Goal: Complete application form: Complete application form

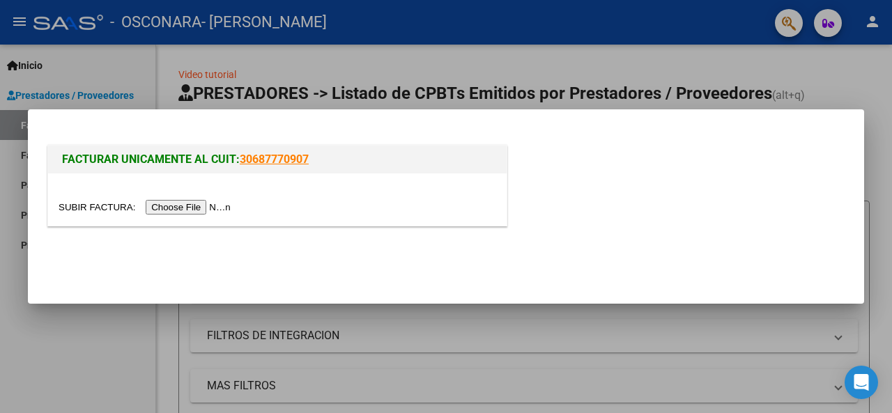
click at [217, 210] on input "file" at bounding box center [147, 207] width 176 height 15
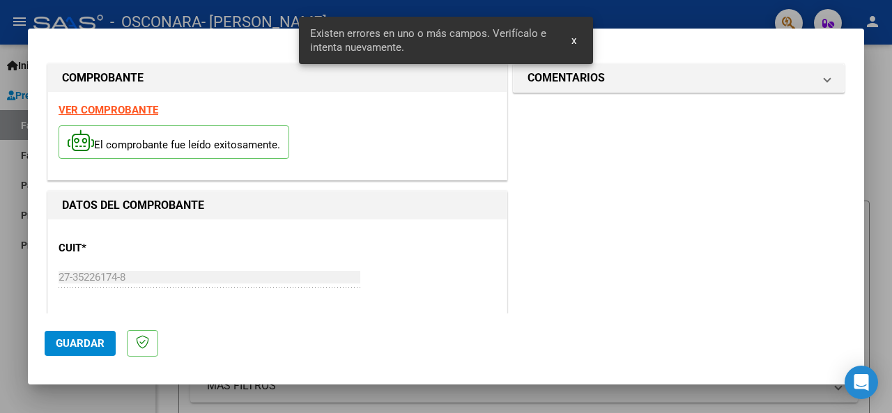
scroll to position [338, 0]
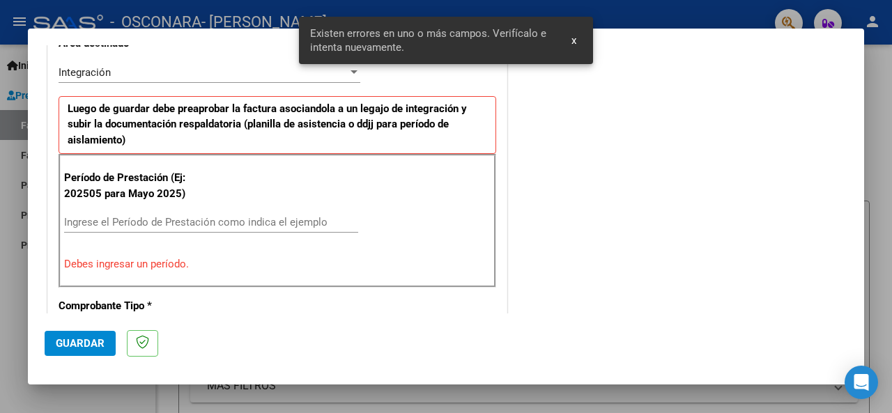
click at [105, 212] on div "Ingrese el Período de Prestación como indica el ejemplo" at bounding box center [211, 222] width 294 height 21
click at [105, 219] on input "Ingrese el Período de Prestación como indica el ejemplo" at bounding box center [211, 222] width 294 height 13
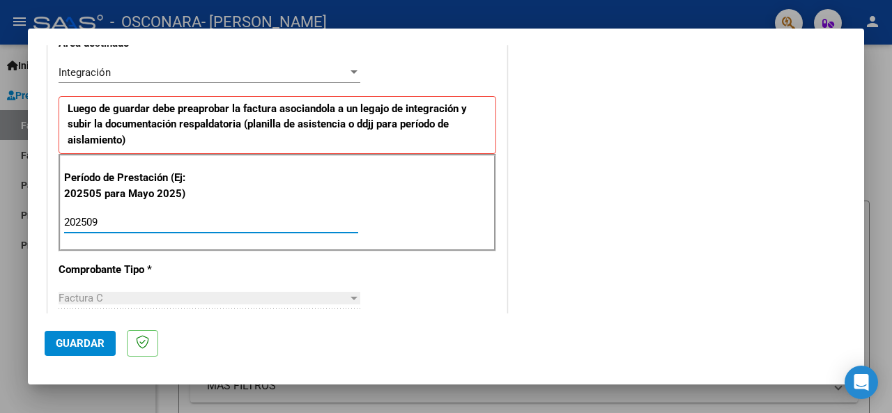
type input "202509"
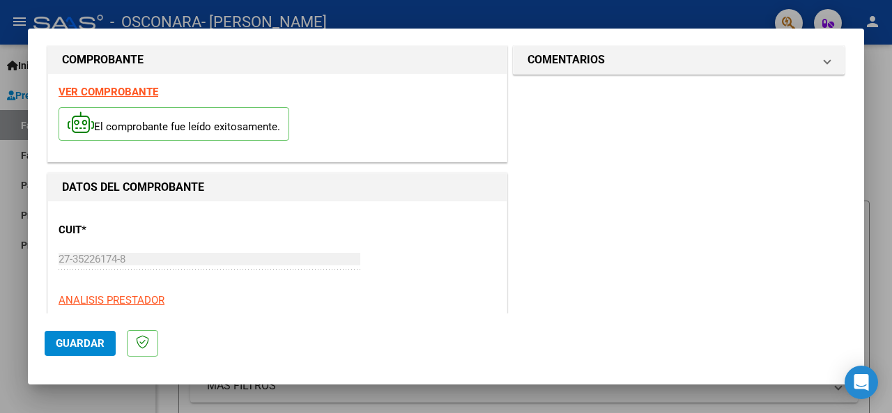
scroll to position [0, 0]
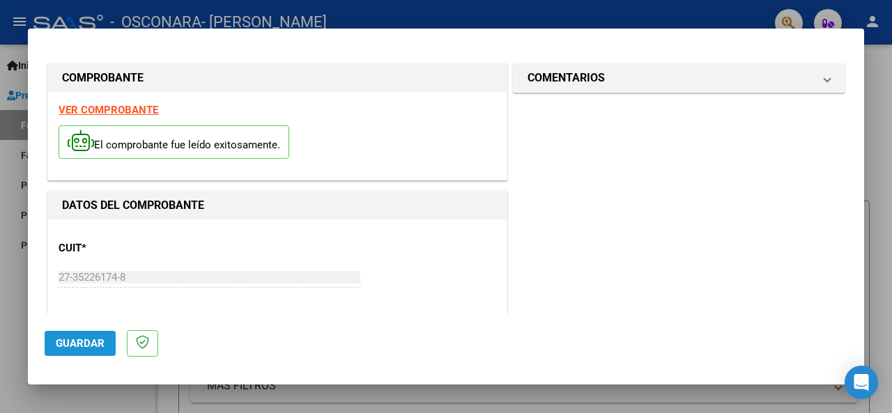
click at [93, 340] on span "Guardar" at bounding box center [80, 343] width 49 height 13
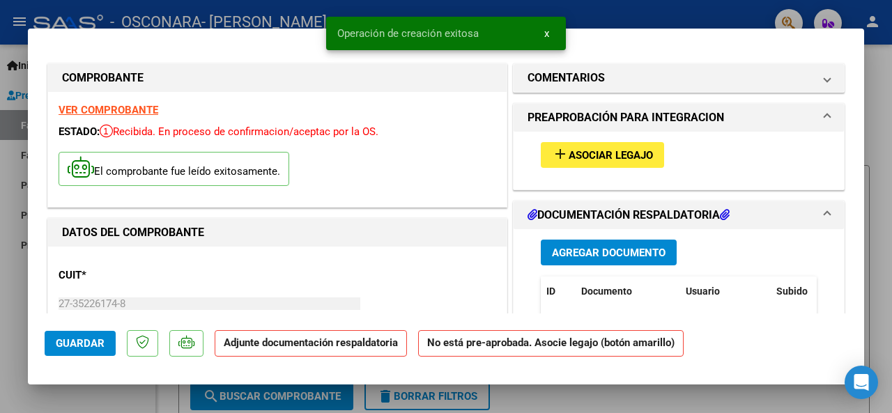
click at [587, 157] on span "Asociar Legajo" at bounding box center [611, 155] width 84 height 13
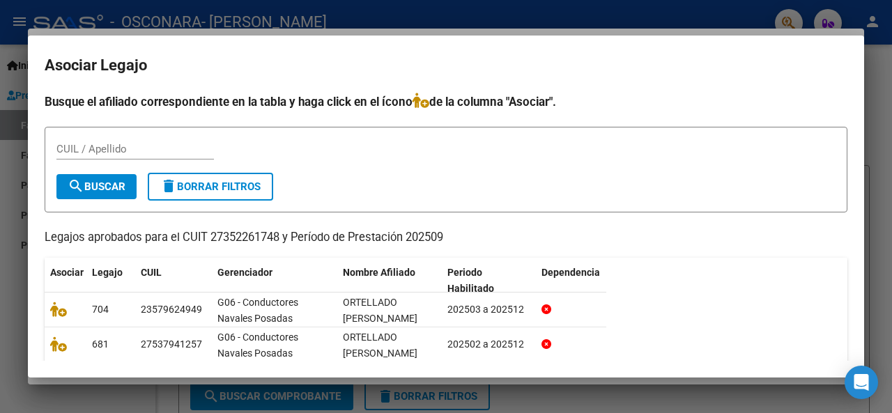
scroll to position [96, 0]
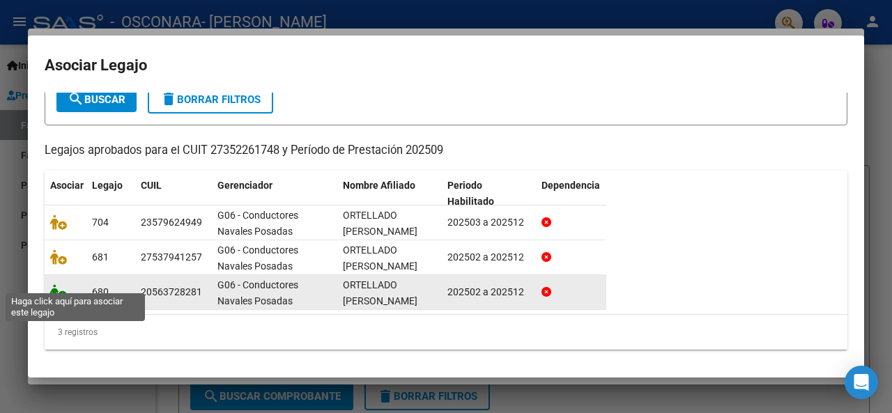
click at [58, 284] on icon at bounding box center [58, 291] width 17 height 15
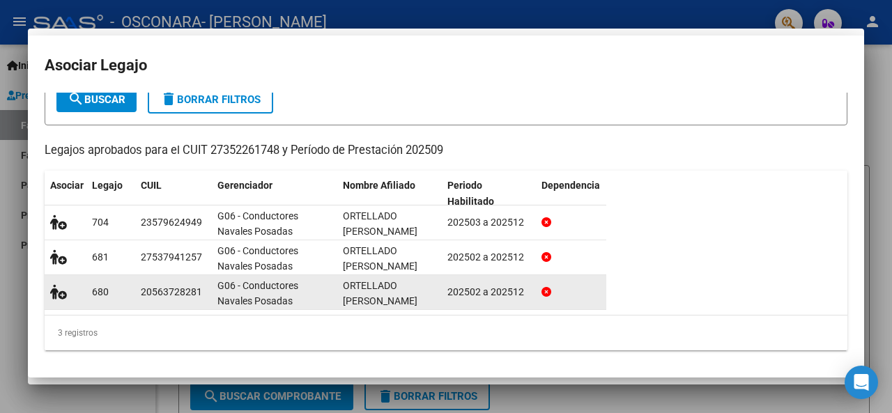
scroll to position [0, 0]
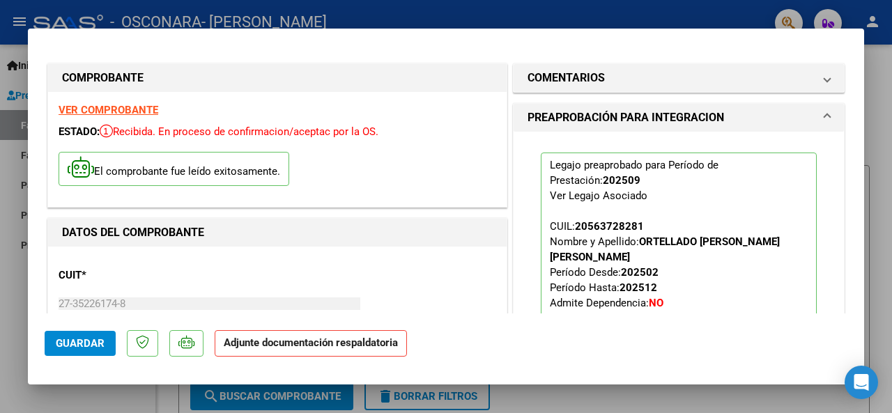
click at [376, 346] on strong "Adjunte documentación respaldatoria" at bounding box center [311, 343] width 174 height 13
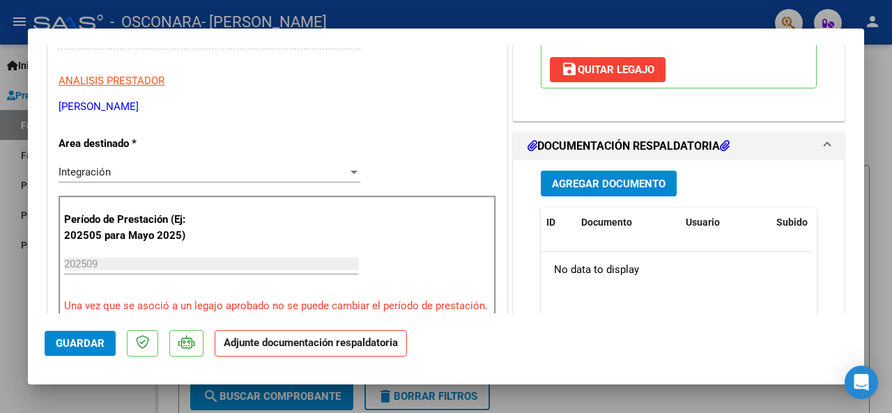
scroll to position [261, 0]
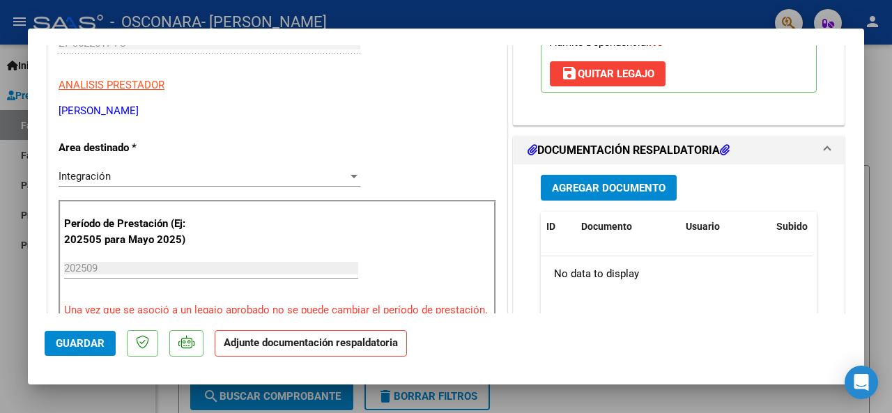
click at [577, 182] on span "Agregar Documento" at bounding box center [609, 188] width 114 height 13
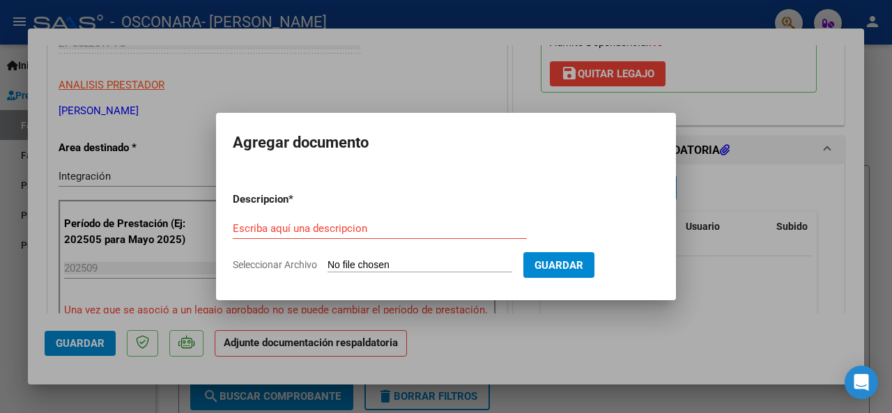
click at [427, 259] on input "Seleccionar Archivo" at bounding box center [420, 265] width 185 height 13
type input "C:\fakepath\CamScanner [DATE] 15.38.pdf"
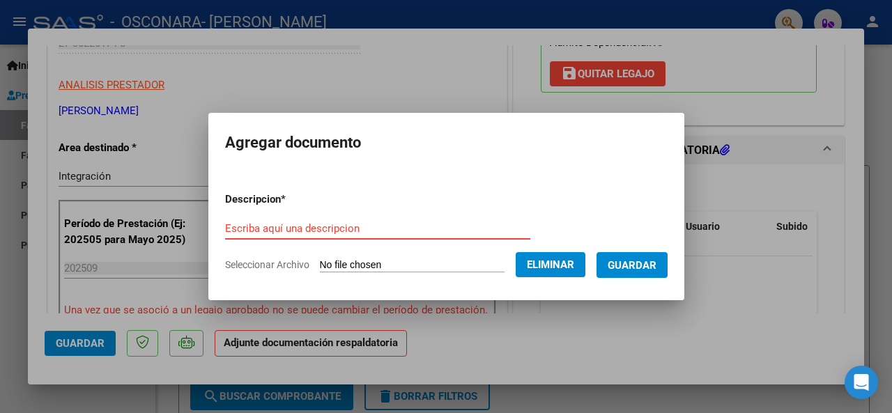
click at [355, 233] on input "Escriba aquí una descripcion" at bounding box center [377, 228] width 305 height 13
type input "."
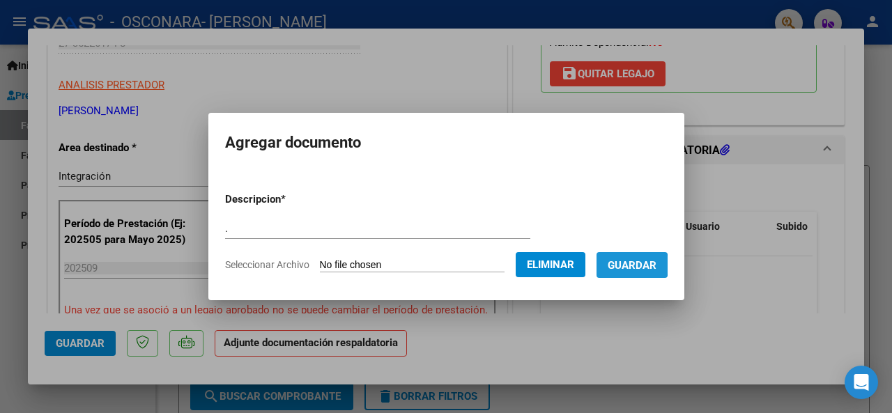
click at [636, 266] on span "Guardar" at bounding box center [632, 265] width 49 height 13
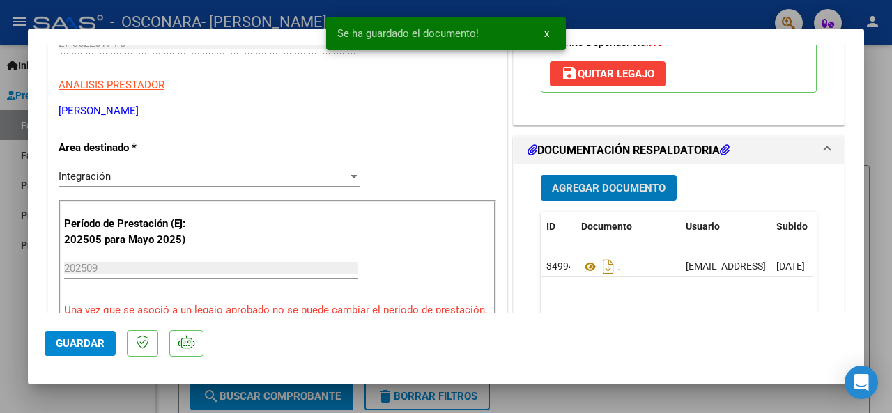
click at [633, 182] on span "Agregar Documento" at bounding box center [609, 188] width 114 height 13
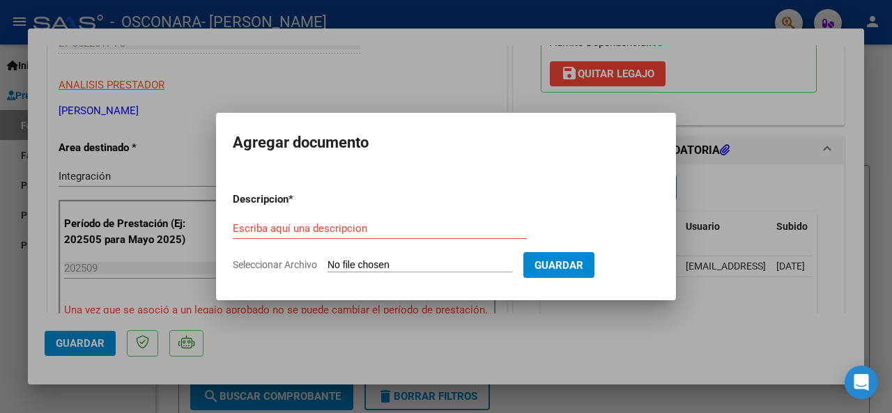
type input "C:\fakepath\CamScanner [DATE] 15.34(1).pdf"
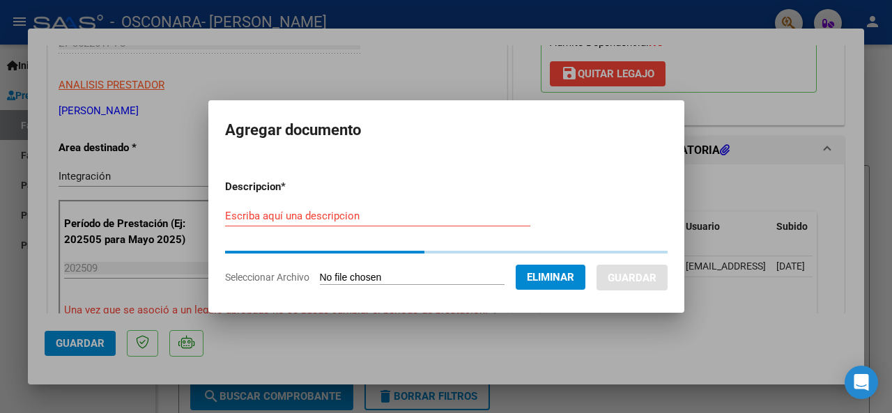
click at [343, 215] on input "Escriba aquí una descripcion" at bounding box center [377, 216] width 305 height 13
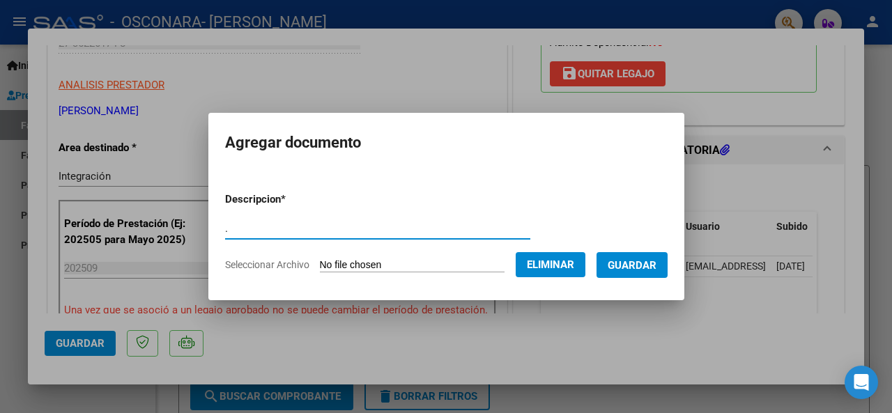
type input "."
click at [657, 260] on span "Guardar" at bounding box center [632, 265] width 49 height 13
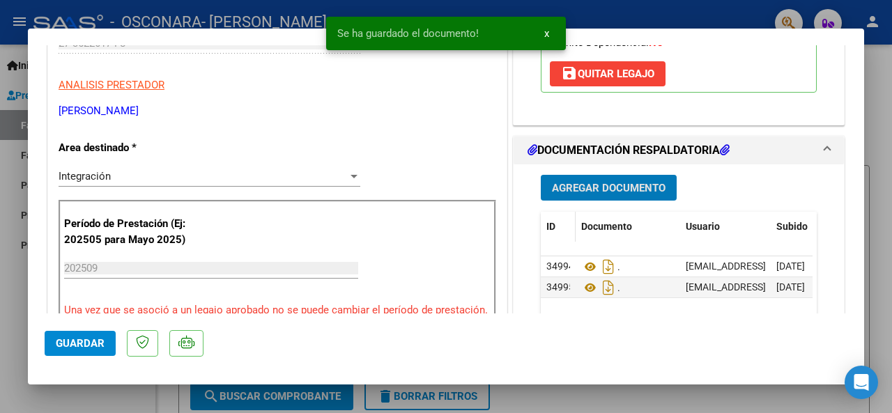
click at [569, 216] on span at bounding box center [572, 227] width 6 height 30
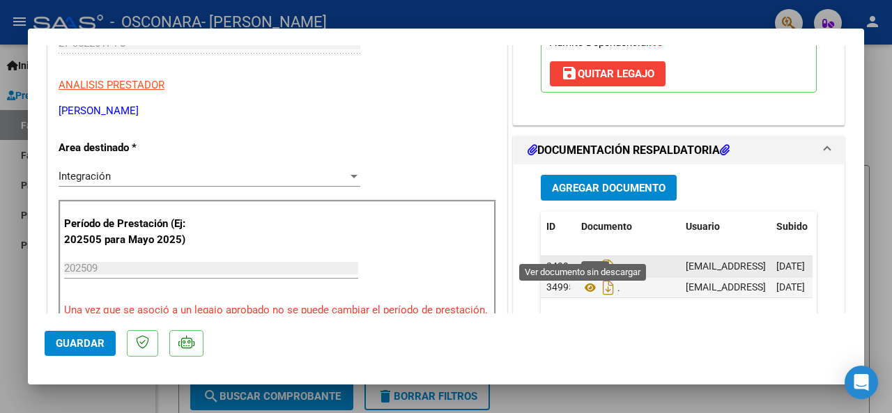
click at [585, 259] on icon at bounding box center [590, 267] width 18 height 17
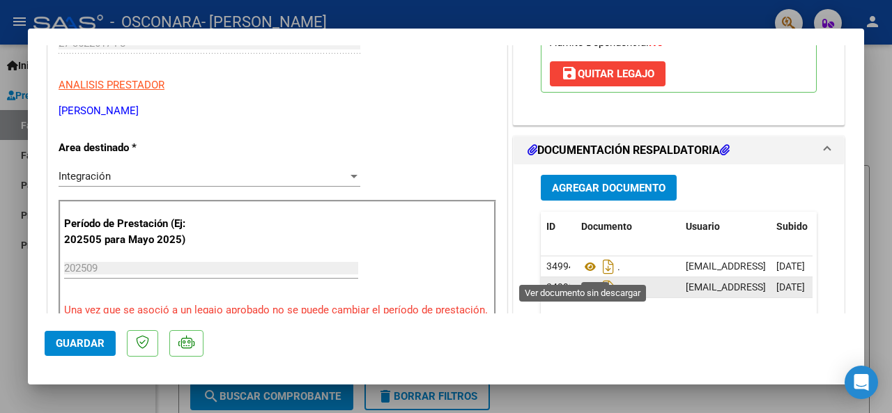
click at [584, 279] on icon at bounding box center [590, 287] width 18 height 17
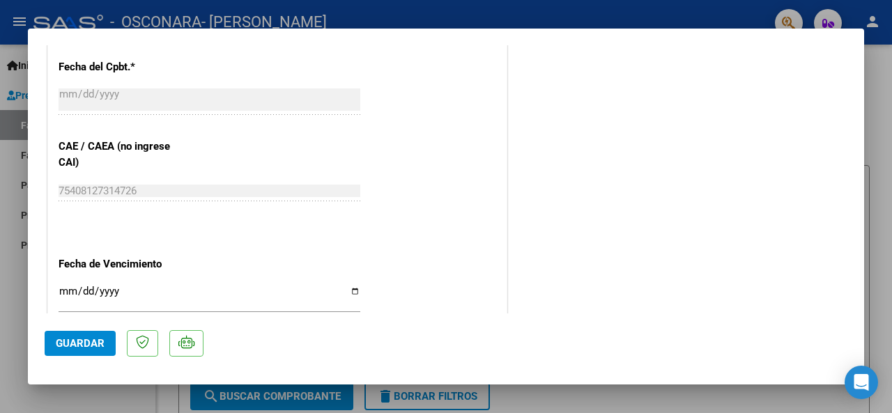
scroll to position [991, 0]
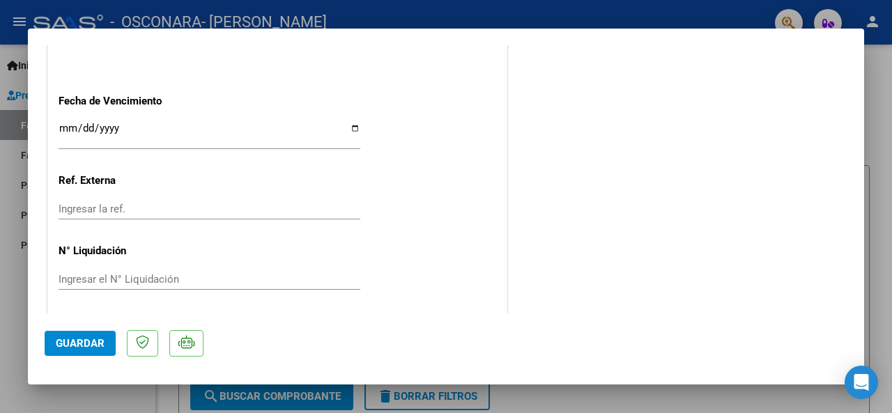
click at [77, 346] on span "Guardar" at bounding box center [80, 343] width 49 height 13
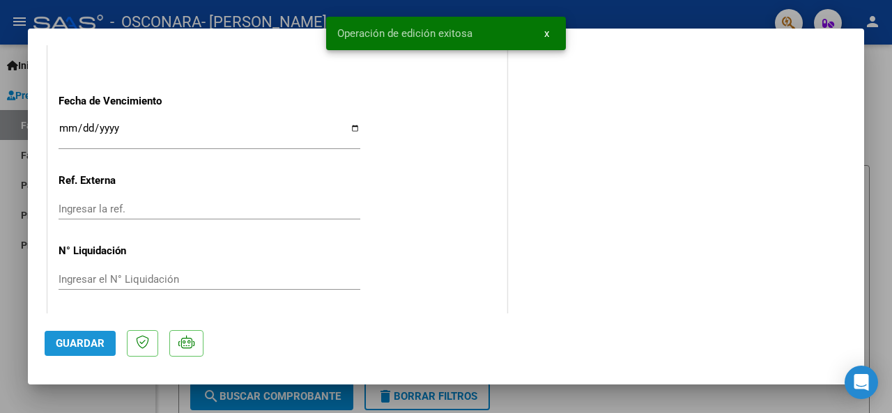
click at [96, 341] on span "Guardar" at bounding box center [80, 343] width 49 height 13
click at [581, 406] on div at bounding box center [446, 206] width 892 height 413
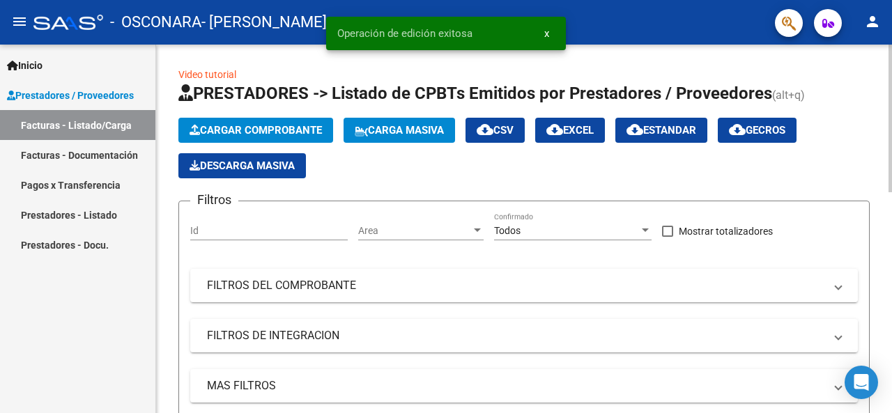
click at [273, 126] on span "Cargar Comprobante" at bounding box center [256, 130] width 132 height 13
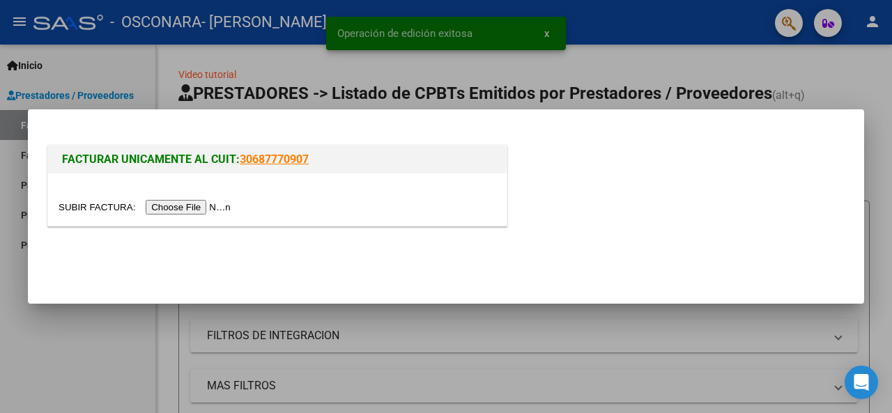
click at [216, 204] on input "file" at bounding box center [147, 207] width 176 height 15
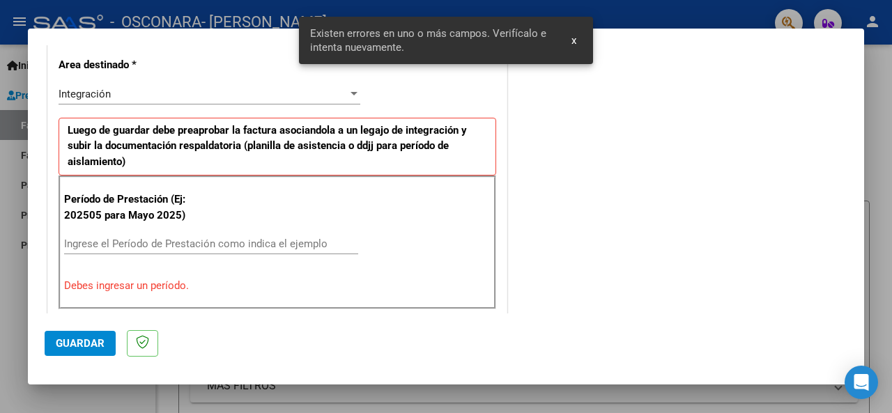
scroll to position [338, 0]
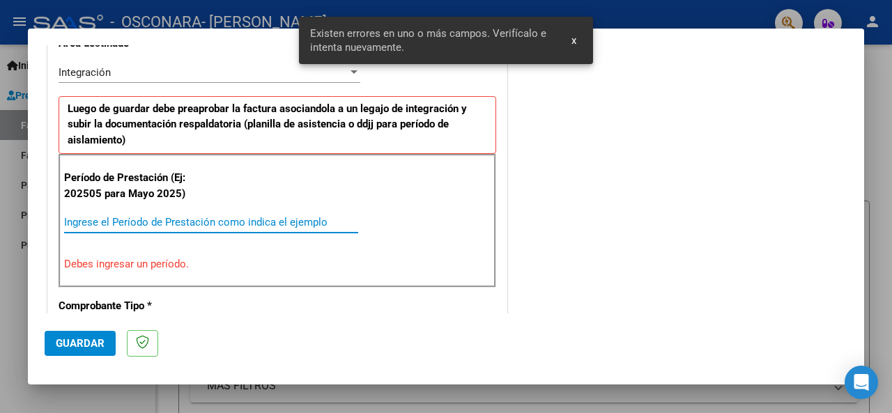
click at [141, 221] on input "Ingrese el Período de Prestación como indica el ejemplo" at bounding box center [211, 222] width 294 height 13
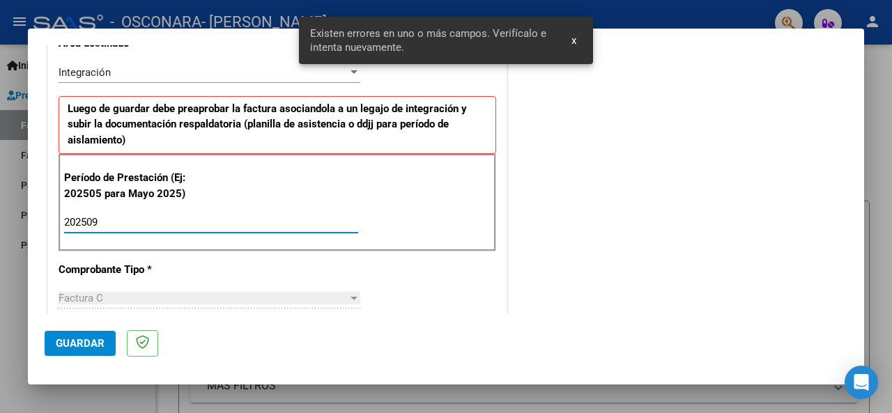
type input "202509"
click at [89, 344] on span "Guardar" at bounding box center [80, 343] width 49 height 13
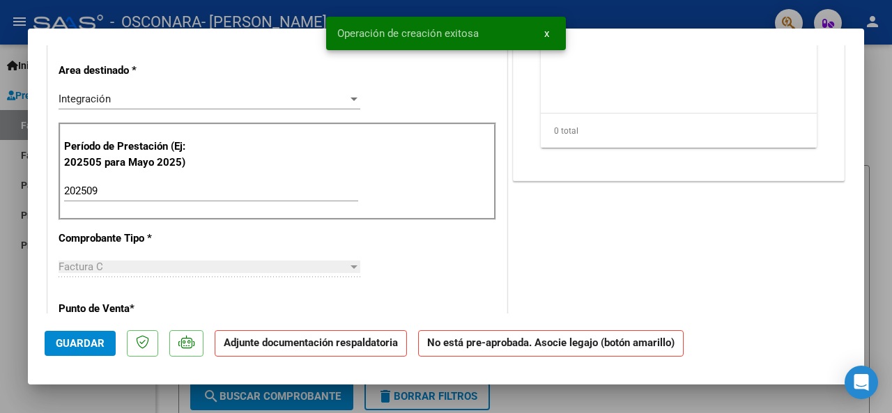
scroll to position [0, 0]
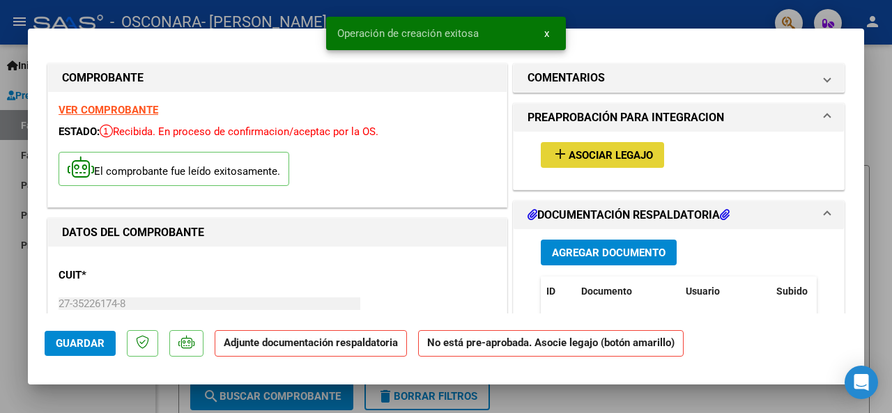
click at [638, 155] on span "Asociar Legajo" at bounding box center [611, 155] width 84 height 13
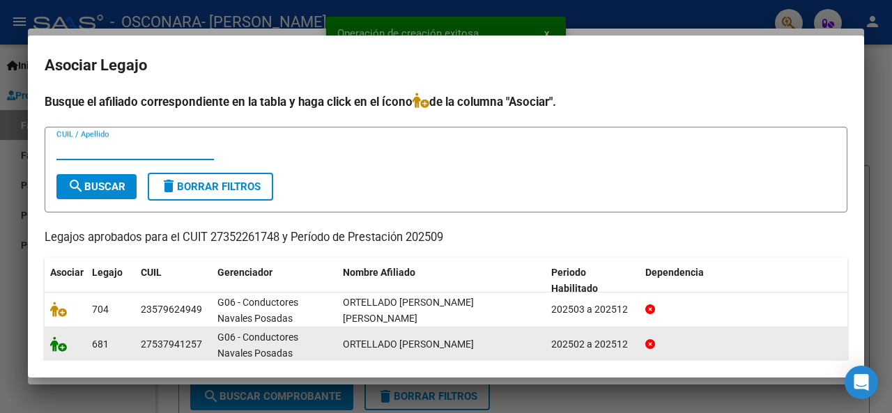
click at [60, 348] on icon at bounding box center [58, 344] width 17 height 15
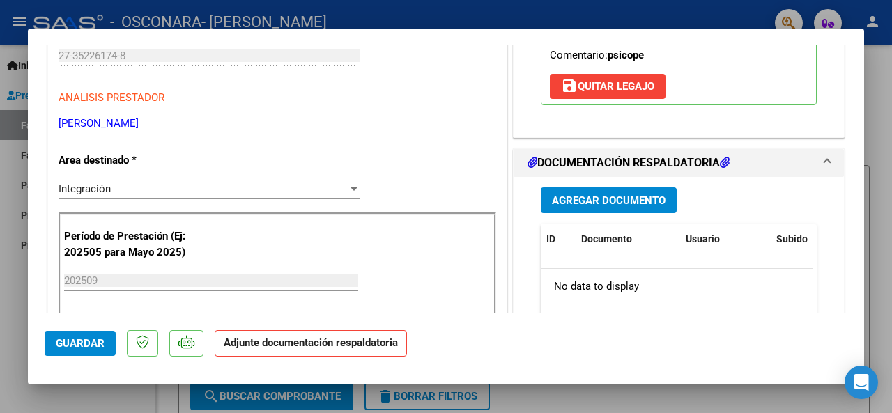
scroll to position [332, 0]
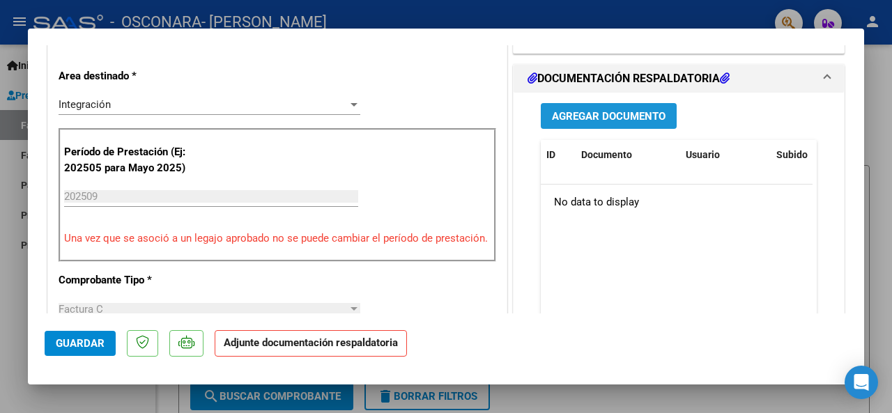
click at [630, 123] on span "Agregar Documento" at bounding box center [609, 116] width 114 height 13
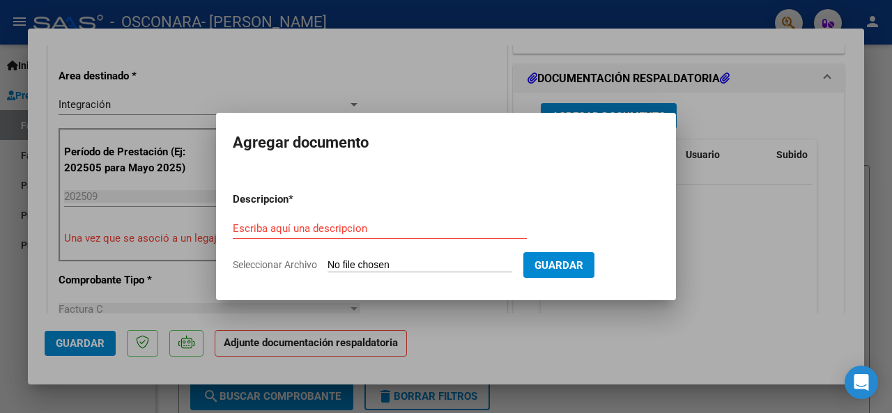
click at [445, 262] on input "Seleccionar Archivo" at bounding box center [420, 265] width 185 height 13
type input "C:\fakepath\CamScanner [DATE] 15.34(1) (1).pdf"
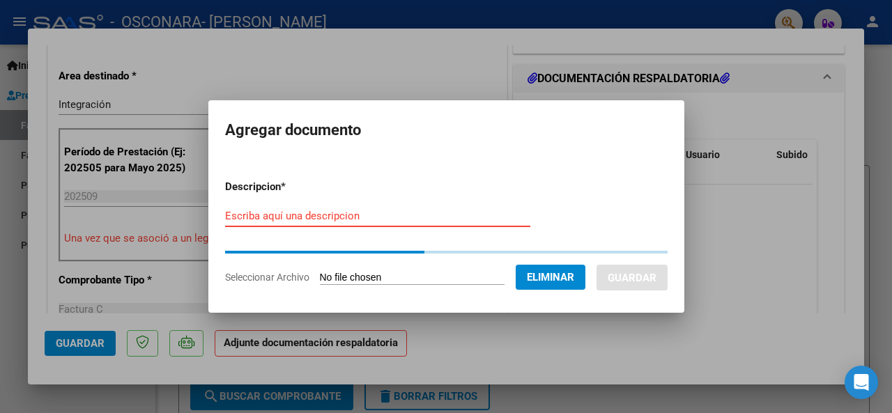
click at [396, 220] on input "Escriba aquí una descripcion" at bounding box center [377, 216] width 305 height 13
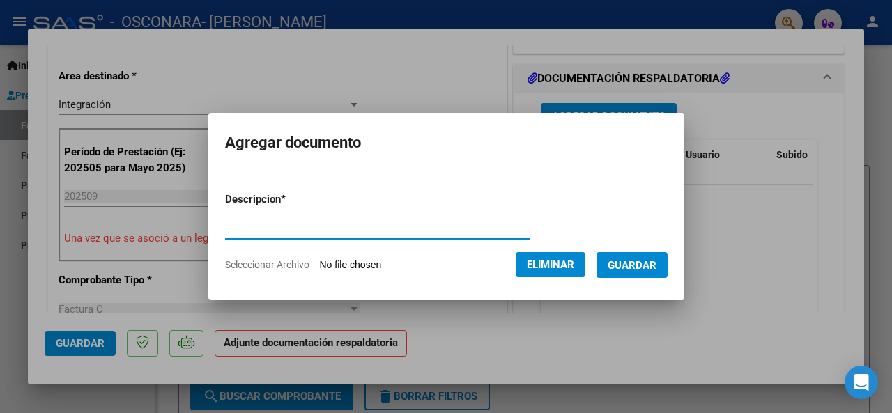
type input "."
type input "planilla"
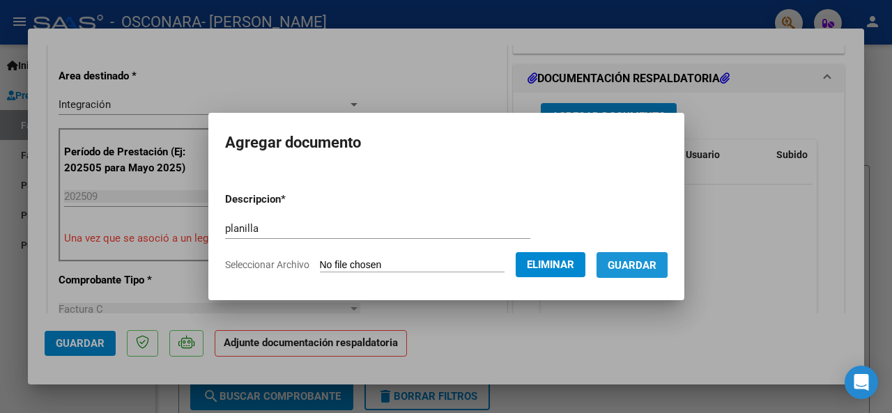
click at [634, 266] on span "Guardar" at bounding box center [632, 265] width 49 height 13
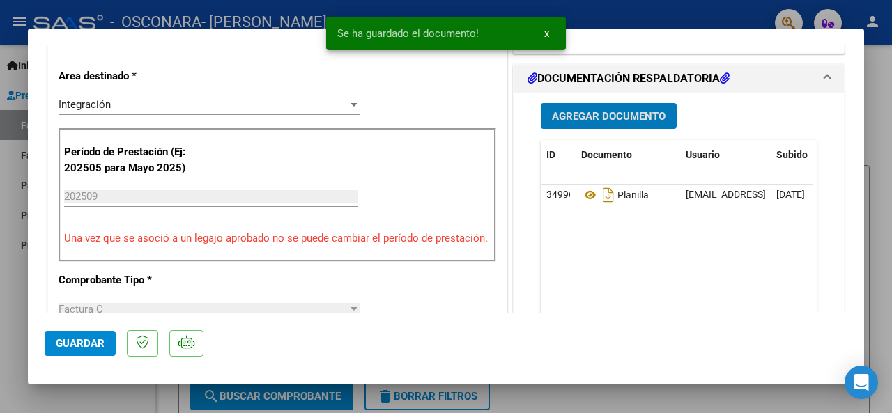
click at [630, 123] on span "Agregar Documento" at bounding box center [609, 116] width 114 height 13
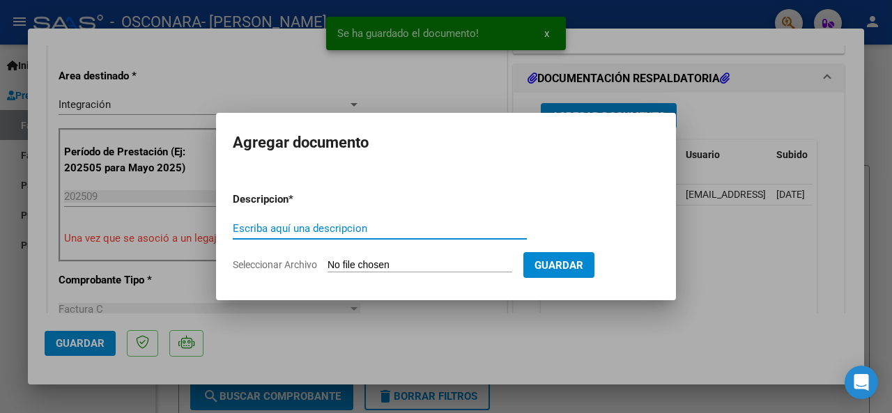
click at [454, 260] on input "Seleccionar Archivo" at bounding box center [420, 265] width 185 height 13
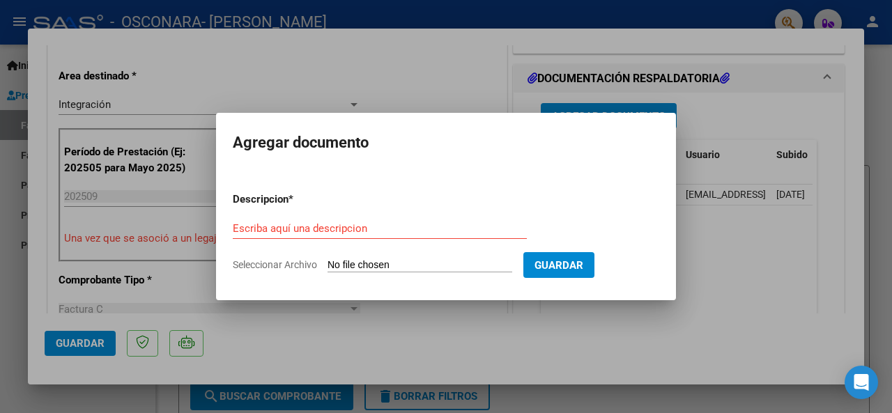
type input "C:\fakepath\CamScanner [DATE] 15.38 (1).pdf"
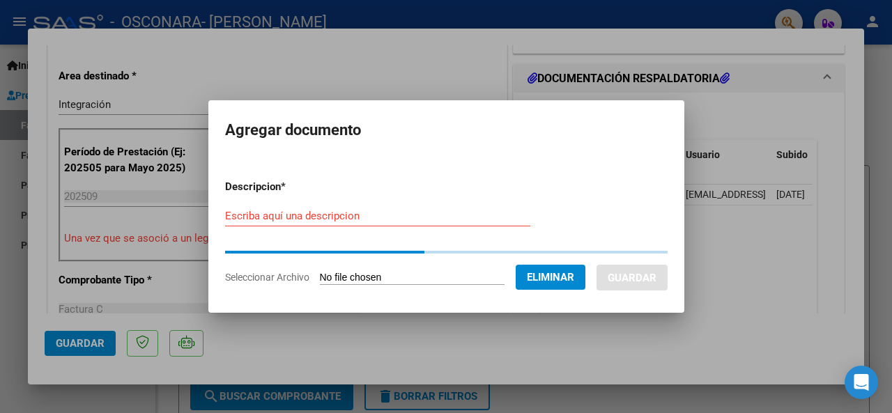
click at [413, 213] on input "Escriba aquí una descripcion" at bounding box center [377, 216] width 305 height 13
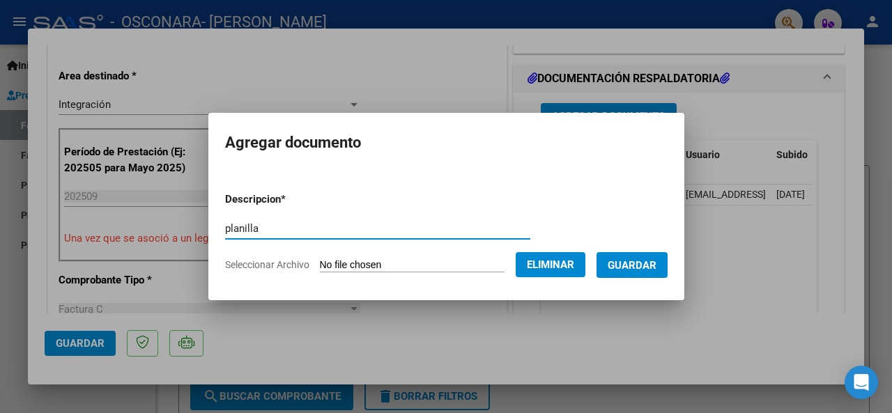
type input "planilla"
click at [643, 270] on span "Guardar" at bounding box center [632, 265] width 49 height 13
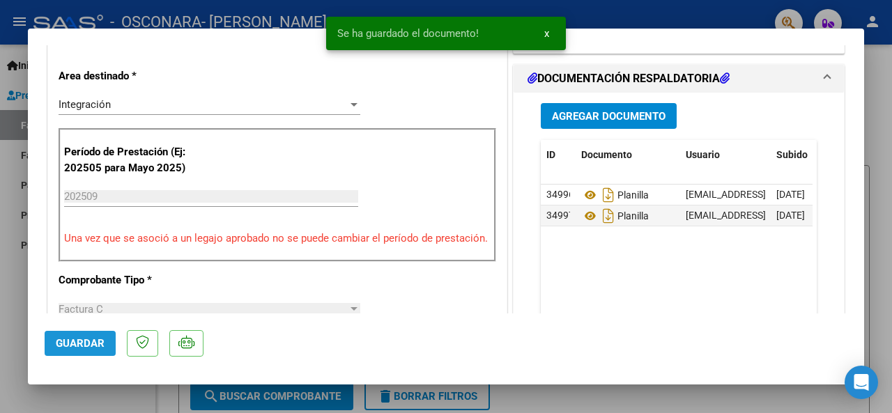
click at [70, 341] on span "Guardar" at bounding box center [80, 343] width 49 height 13
click at [544, 403] on div at bounding box center [446, 206] width 892 height 413
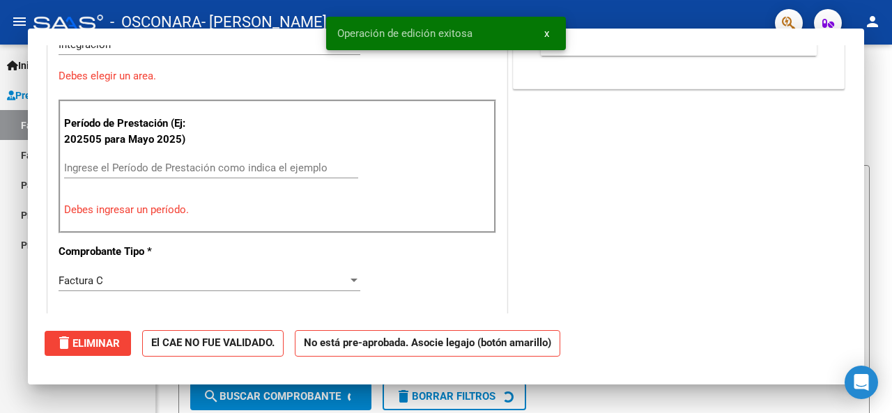
scroll to position [0, 0]
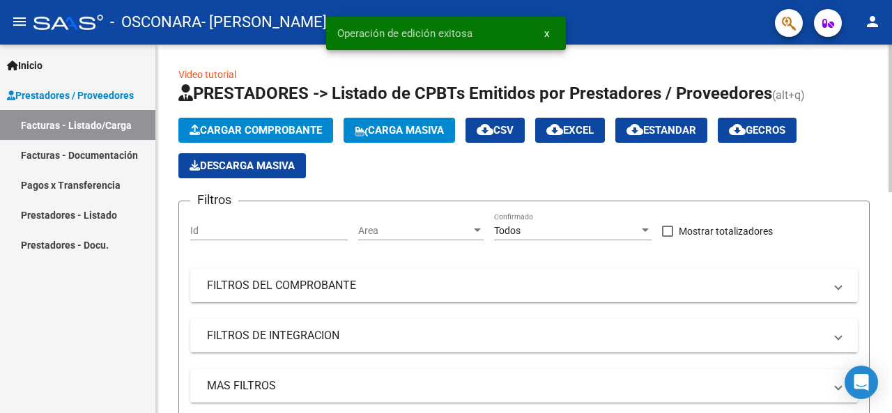
click at [227, 125] on span "Cargar Comprobante" at bounding box center [256, 130] width 132 height 13
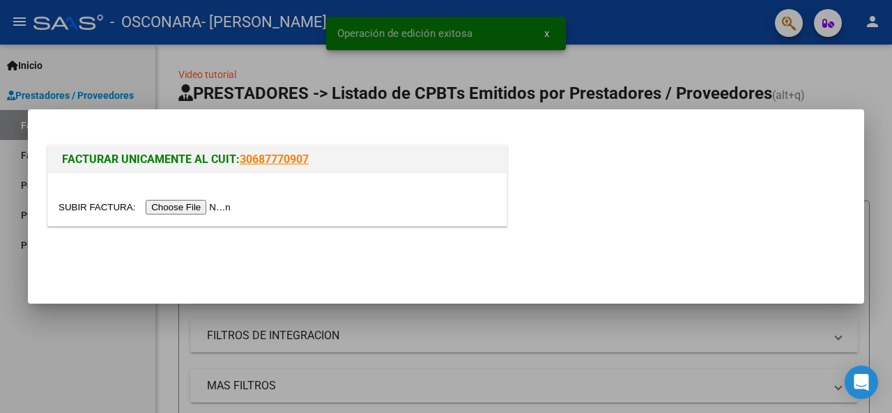
click at [202, 210] on input "file" at bounding box center [147, 207] width 176 height 15
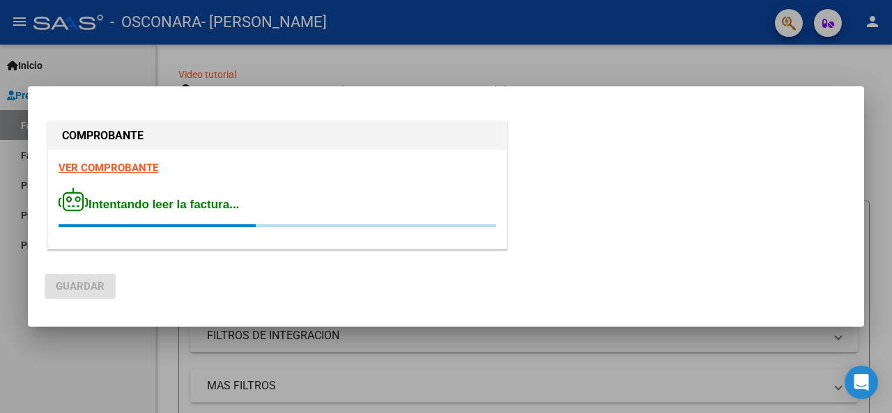
click at [444, 236] on div "VER COMPROBANTE Intentando leer la factura..." at bounding box center [277, 199] width 459 height 99
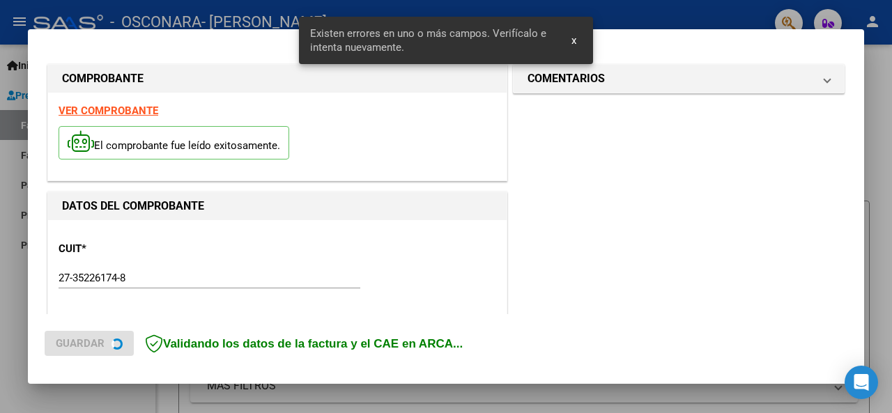
scroll to position [338, 0]
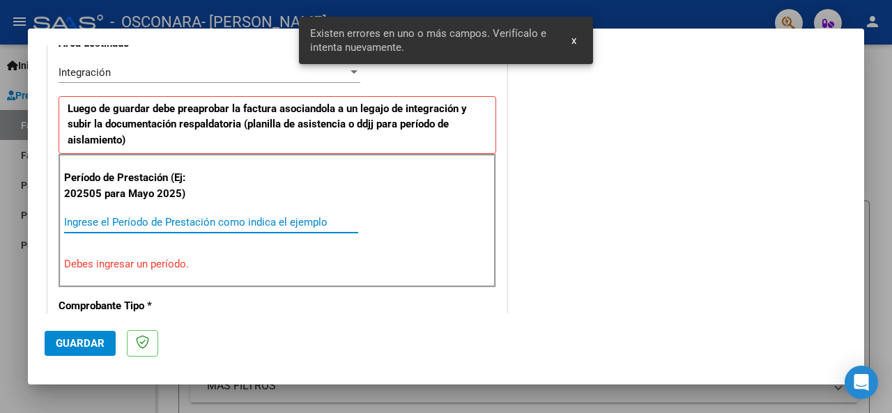
click at [118, 218] on input "Ingrese el Período de Prestación como indica el ejemplo" at bounding box center [211, 222] width 294 height 13
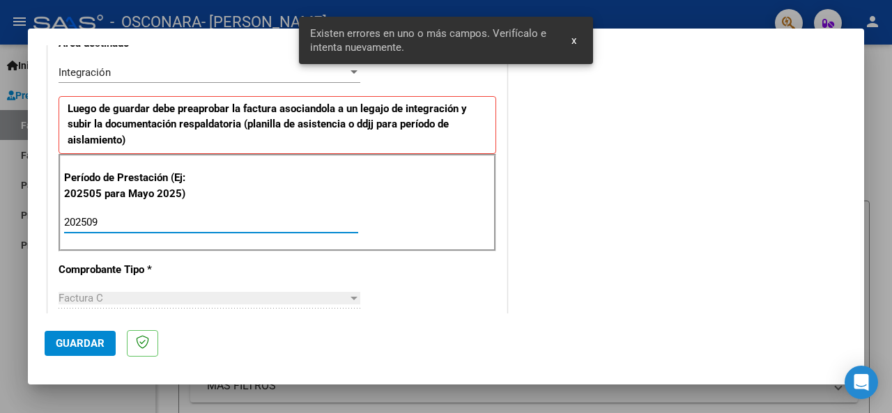
type input "202509"
click at [78, 346] on span "Guardar" at bounding box center [80, 343] width 49 height 13
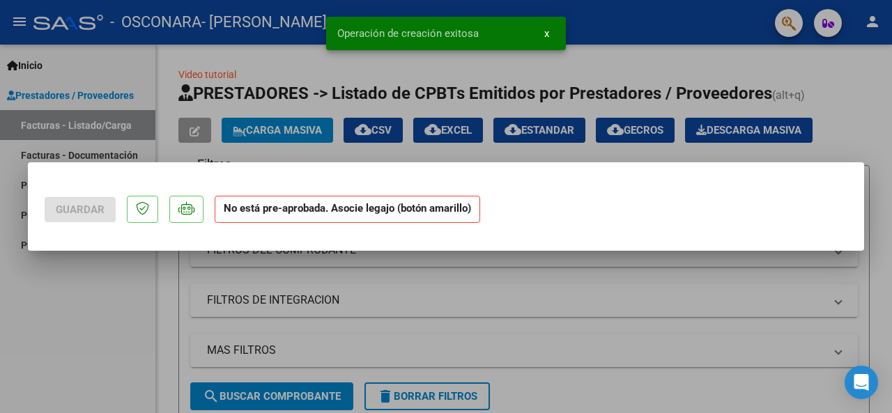
scroll to position [0, 0]
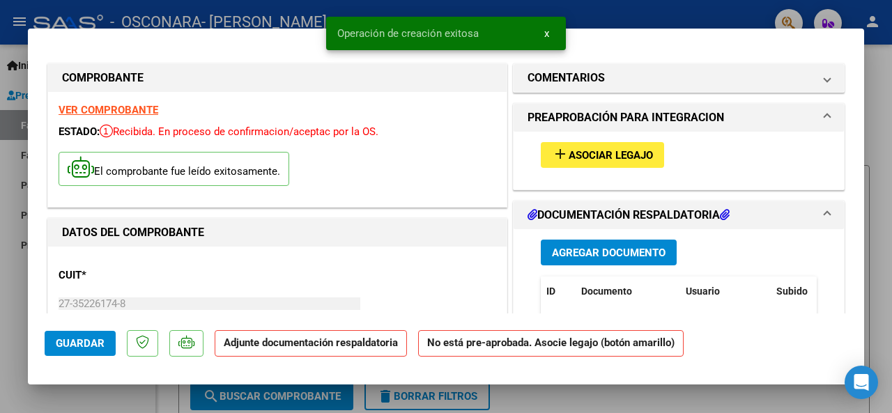
click at [622, 153] on span "Asociar Legajo" at bounding box center [611, 155] width 84 height 13
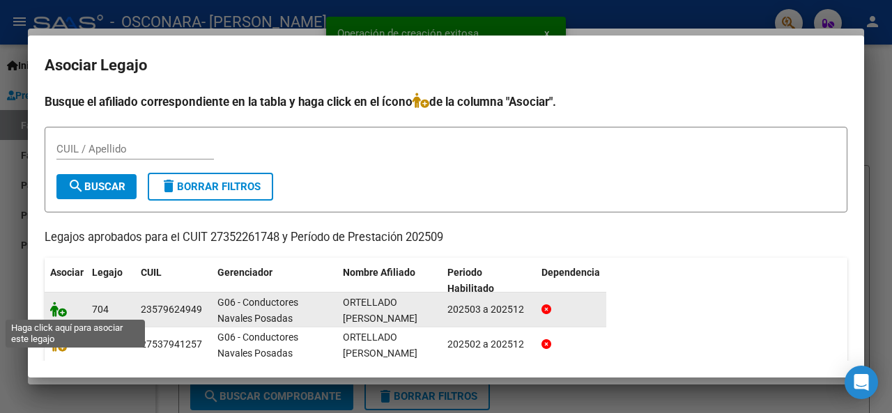
click at [61, 310] on icon at bounding box center [58, 309] width 17 height 15
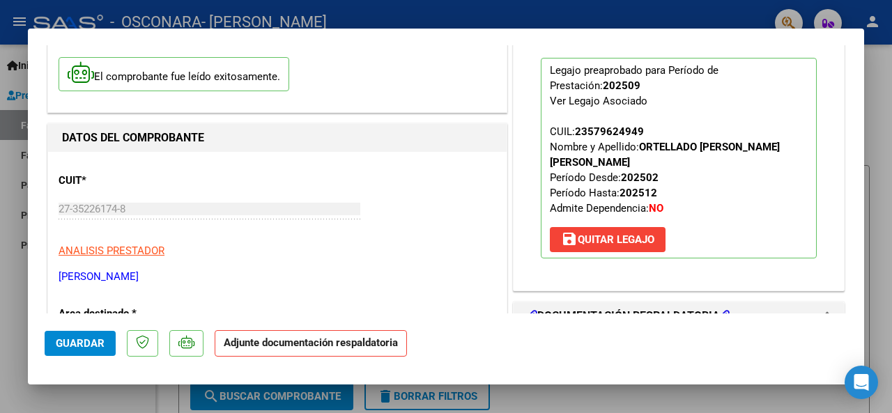
scroll to position [263, 0]
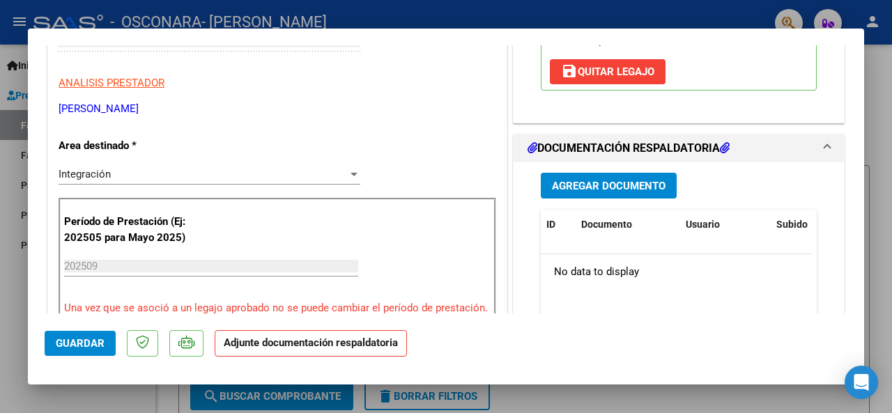
click at [574, 183] on span "Agregar Documento" at bounding box center [609, 186] width 114 height 13
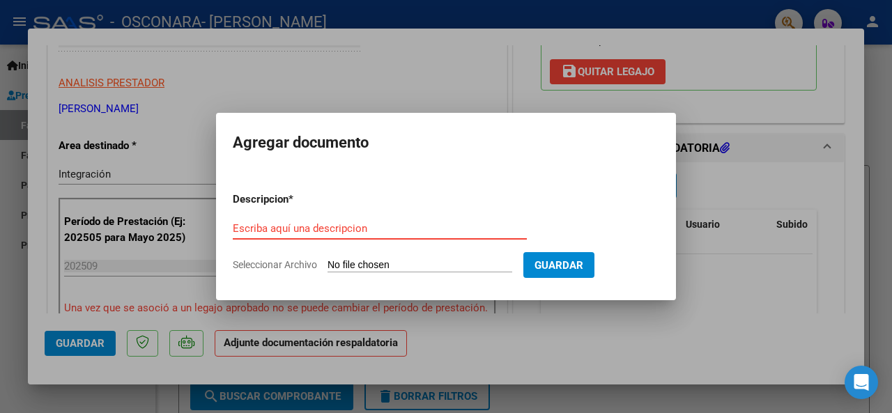
click at [436, 267] on input "Seleccionar Archivo" at bounding box center [420, 265] width 185 height 13
type input "C:\fakepath\CamScanner [DATE] 15.34(1) (2).pdf"
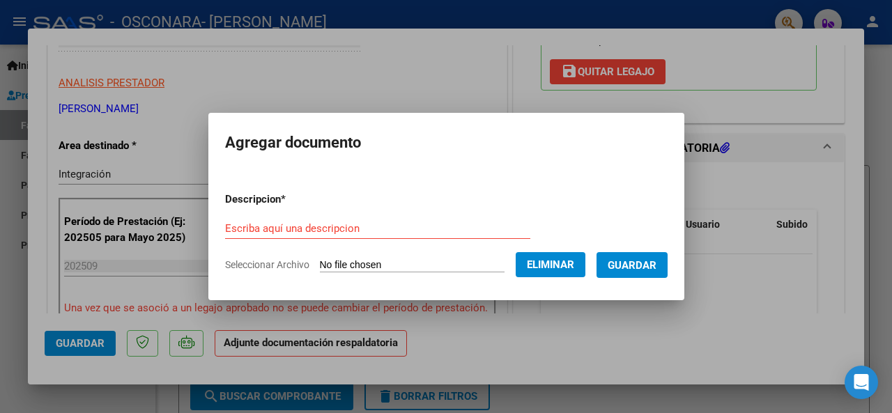
click at [339, 227] on input "Escriba aquí una descripcion" at bounding box center [377, 228] width 305 height 13
type input "."
drag, startPoint x: 565, startPoint y: 262, endPoint x: 633, endPoint y: 190, distance: 99.1
click at [633, 190] on form "Descripcion * . Escriba aquí una descripcion Seleccionar Archivo Eliminar Guard…" at bounding box center [446, 232] width 443 height 102
click at [635, 270] on span "Guardar" at bounding box center [632, 265] width 49 height 13
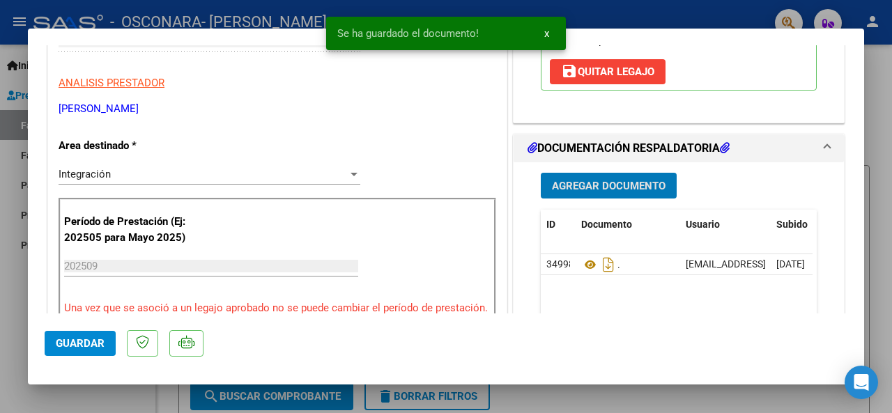
click at [634, 187] on span "Agregar Documento" at bounding box center [609, 186] width 114 height 13
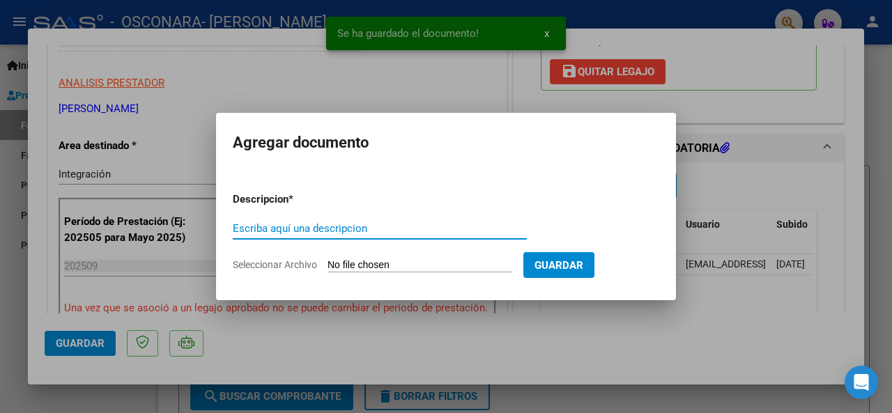
click at [417, 261] on input "Seleccionar Archivo" at bounding box center [420, 265] width 185 height 13
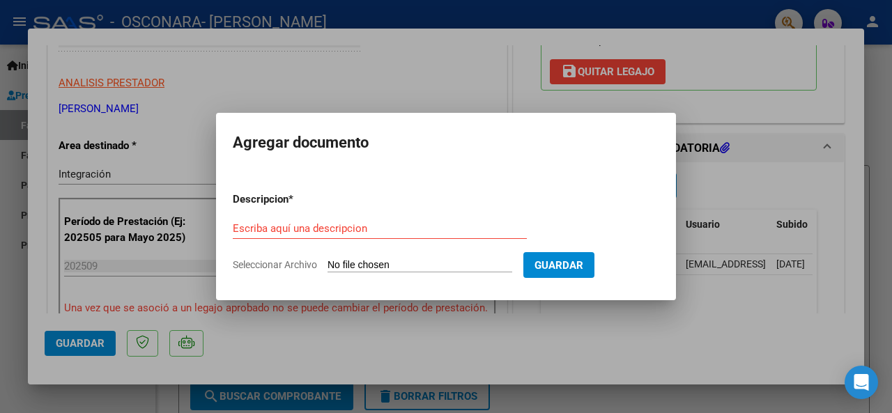
type input "C:\fakepath\CamScanner [DATE] 15.38 (2).pdf"
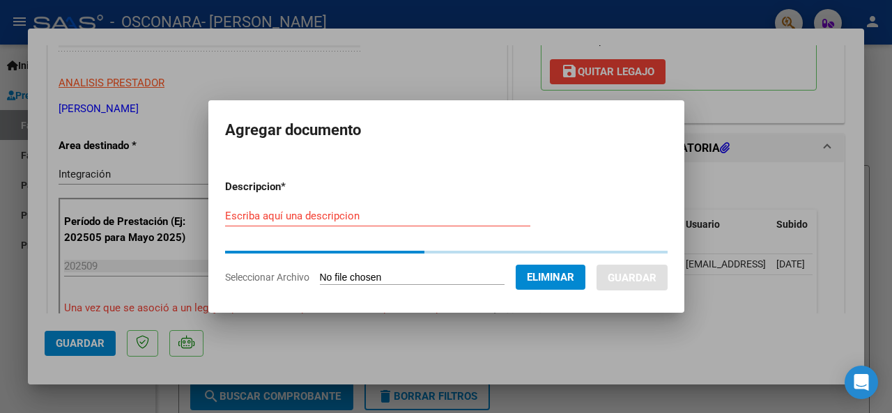
click at [312, 213] on input "Escriba aquí una descripcion" at bounding box center [377, 216] width 305 height 13
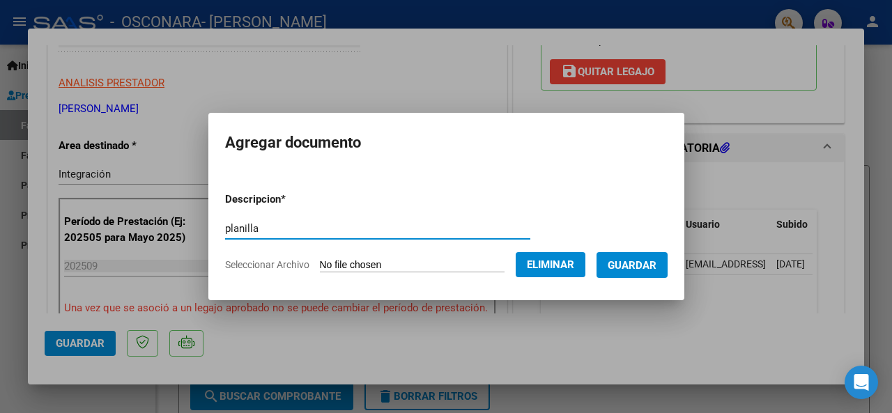
type input "planilla"
click at [650, 261] on span "Guardar" at bounding box center [632, 265] width 49 height 13
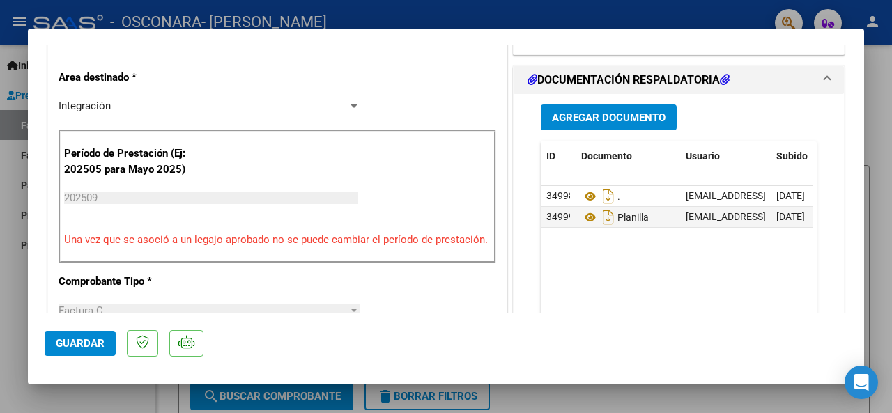
scroll to position [358, 0]
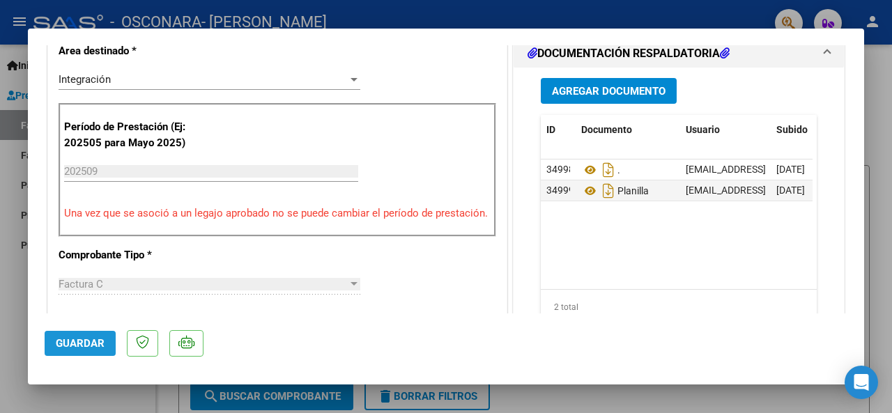
click at [89, 350] on button "Guardar" at bounding box center [80, 343] width 71 height 25
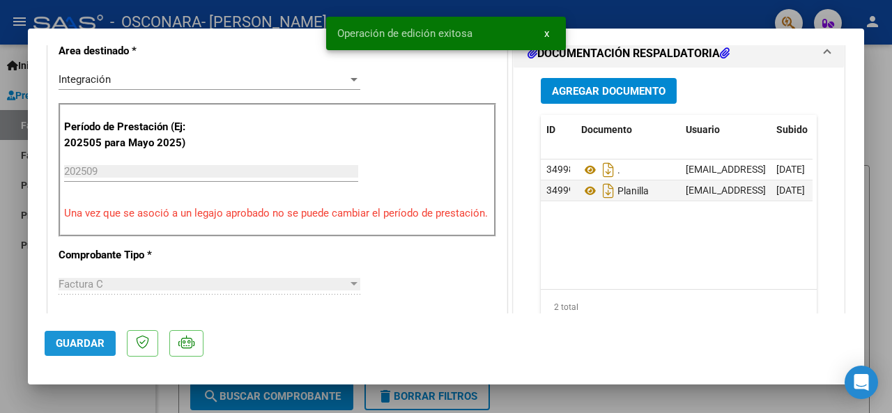
click at [70, 342] on span "Guardar" at bounding box center [80, 343] width 49 height 13
click at [612, 396] on div at bounding box center [446, 206] width 892 height 413
